Goal: Find specific page/section: Find specific page/section

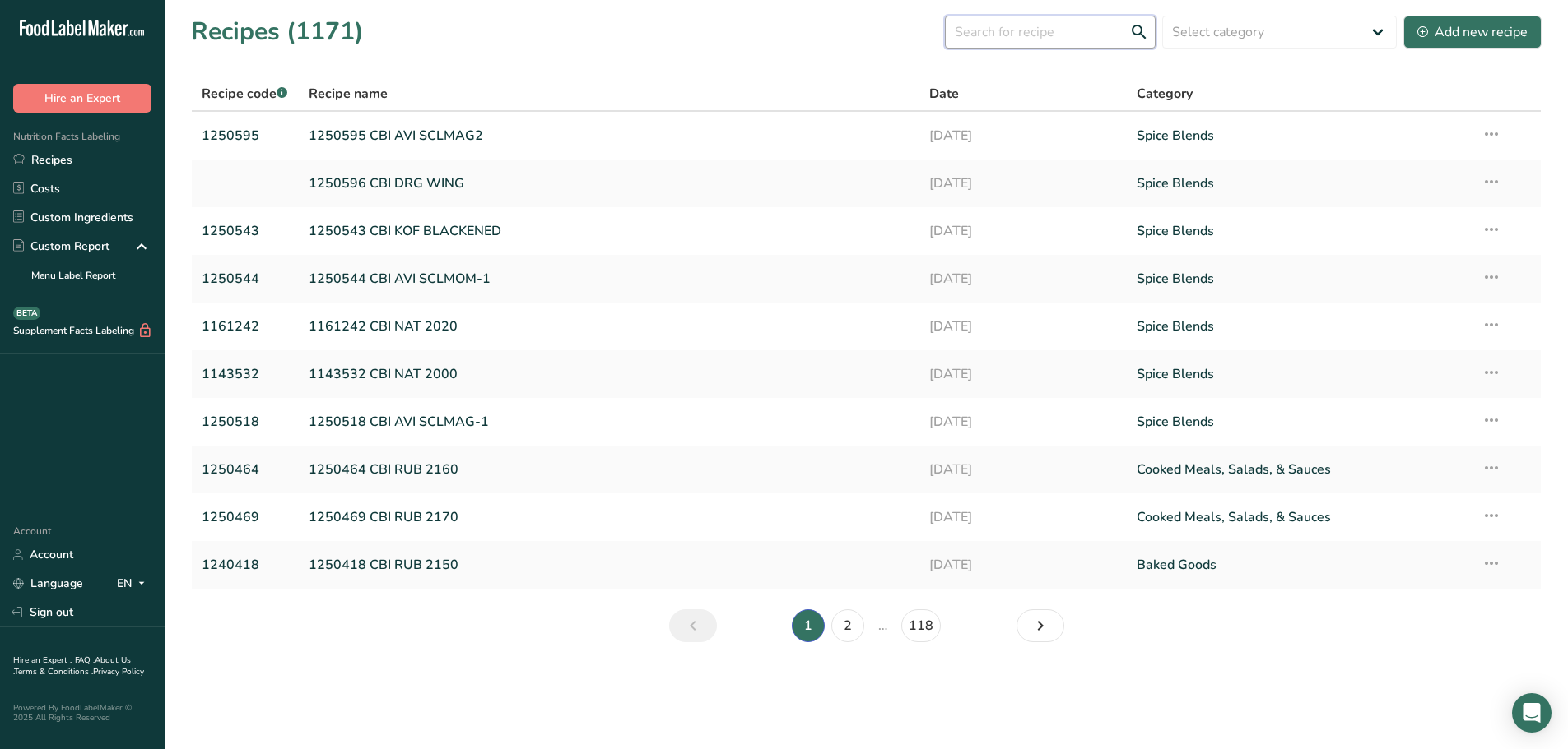
click at [1000, 35] on input "text" at bounding box center [1050, 32] width 210 height 33
paste input "1171680"
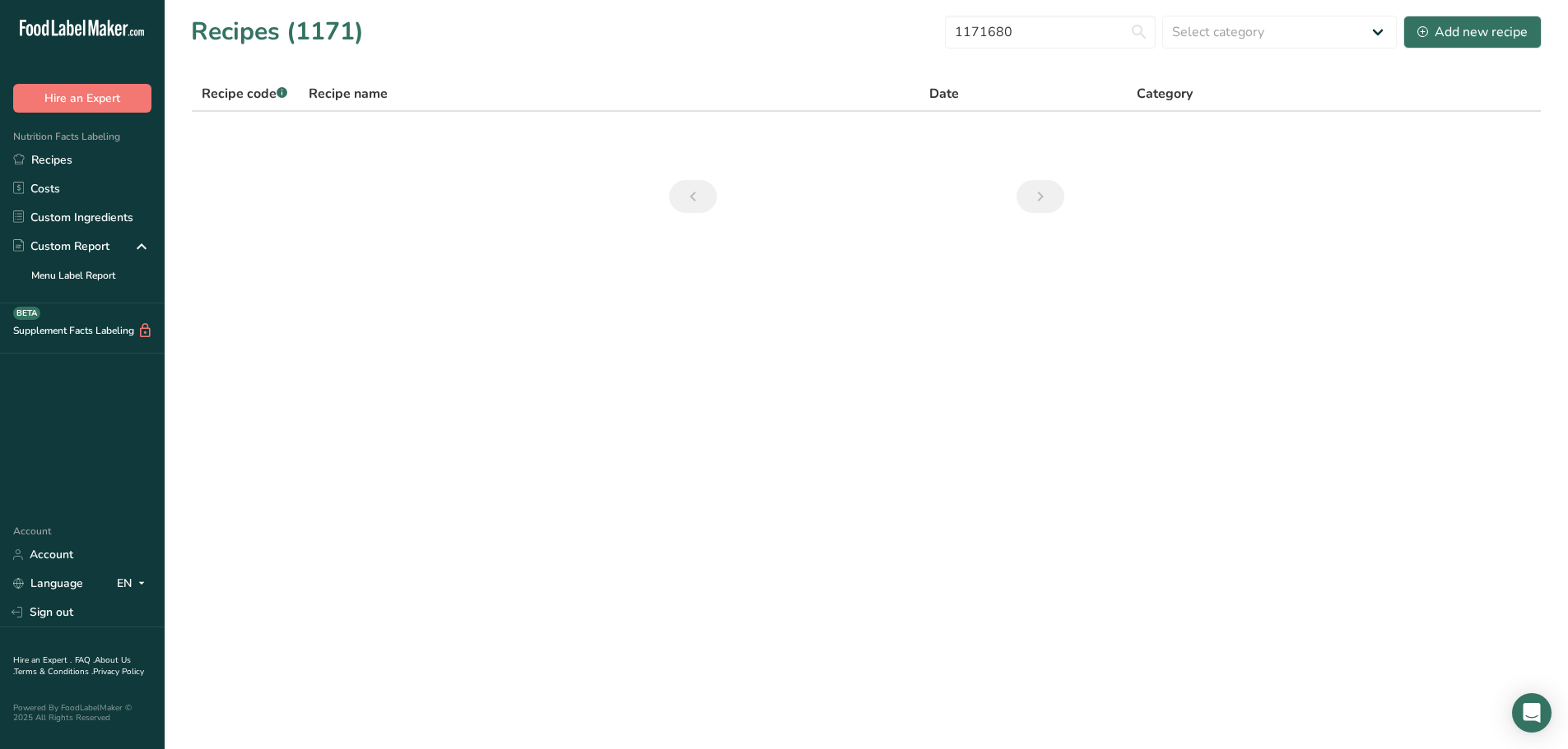
click at [868, 196] on nav at bounding box center [867, 196] width 402 height 33
drag, startPoint x: 1068, startPoint y: 23, endPoint x: 837, endPoint y: 5, distance: 231.7
click at [837, 5] on section "Recipes (1171) 1171680 Select category All Baked Goods [GEOGRAPHIC_DATA] Confec…" at bounding box center [866, 119] width 1403 height 240
paste input "61847"
type input "1161847"
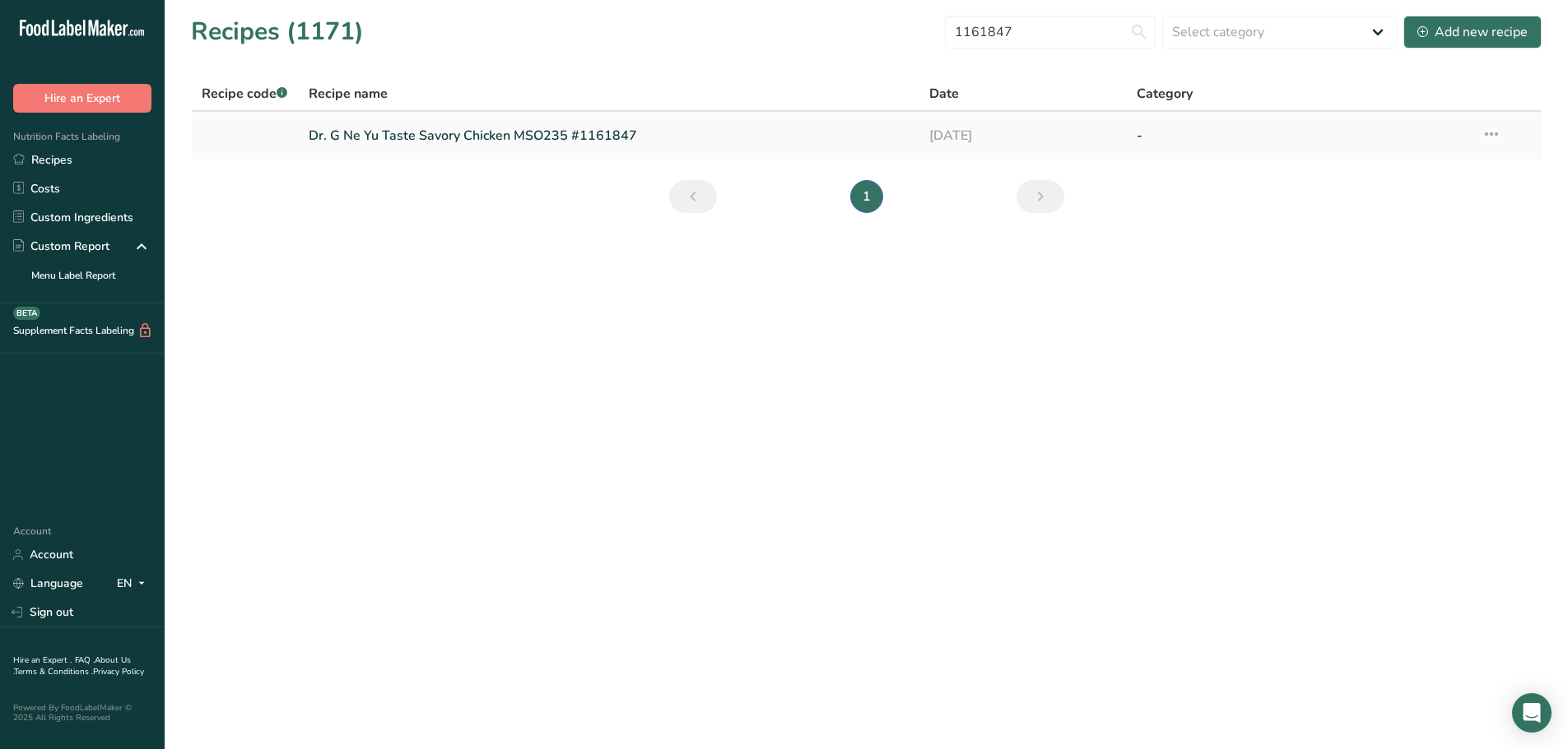
click at [544, 134] on link "Dr. G Ne Yu Taste Savory Chicken MSO235 #1161847" at bounding box center [609, 135] width 602 height 34
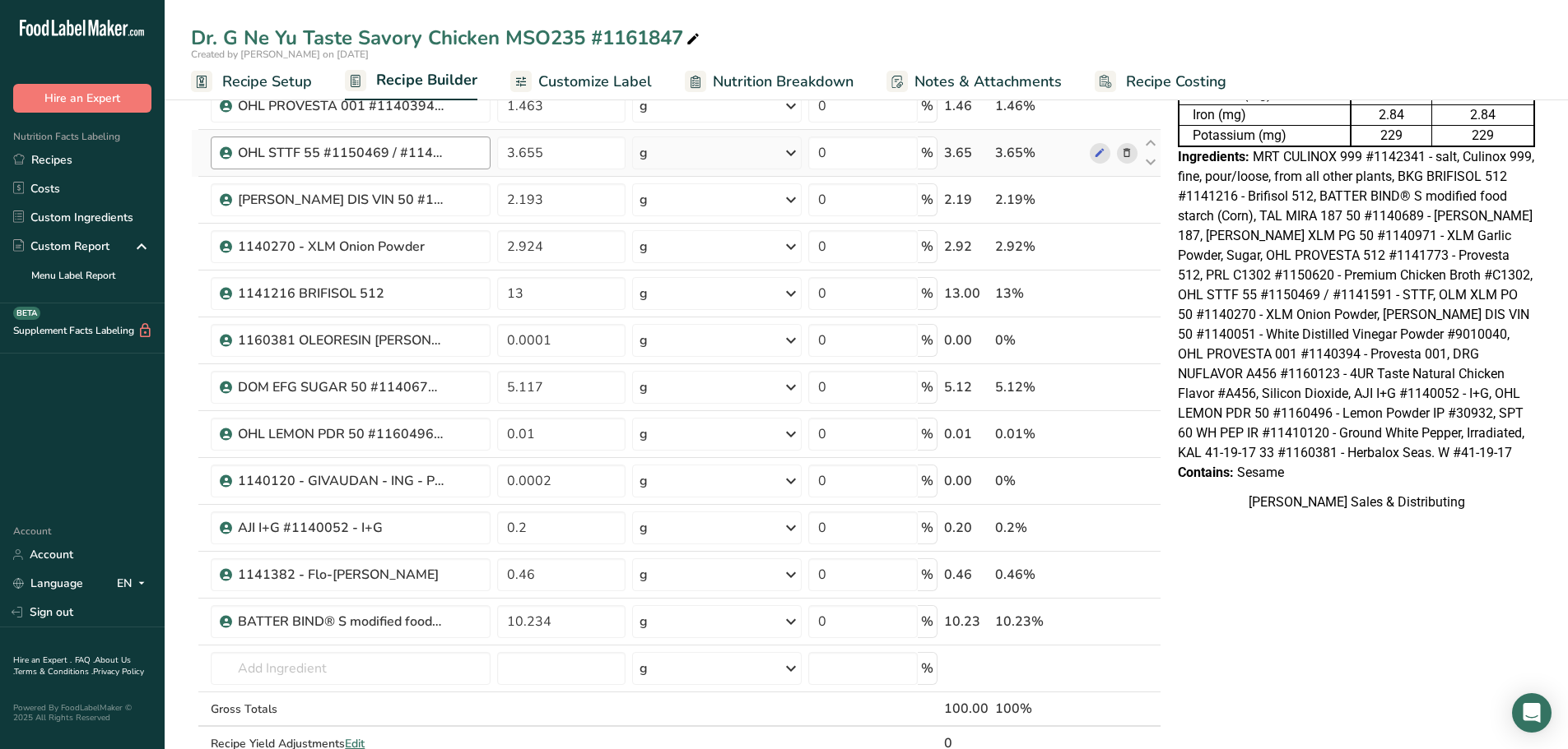
scroll to position [329, 0]
